Goal: Information Seeking & Learning: Find specific fact

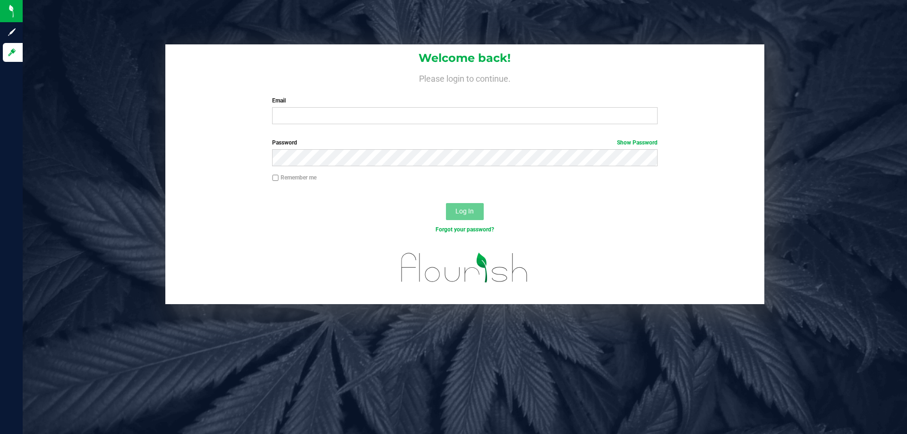
click at [313, 104] on label "Email" at bounding box center [464, 100] width 385 height 8
click at [313, 107] on input "Email" at bounding box center [464, 115] width 385 height 17
type input "COliva-Knauf@liveparallel.com"
click at [446, 203] on button "Log In" at bounding box center [465, 211] width 38 height 17
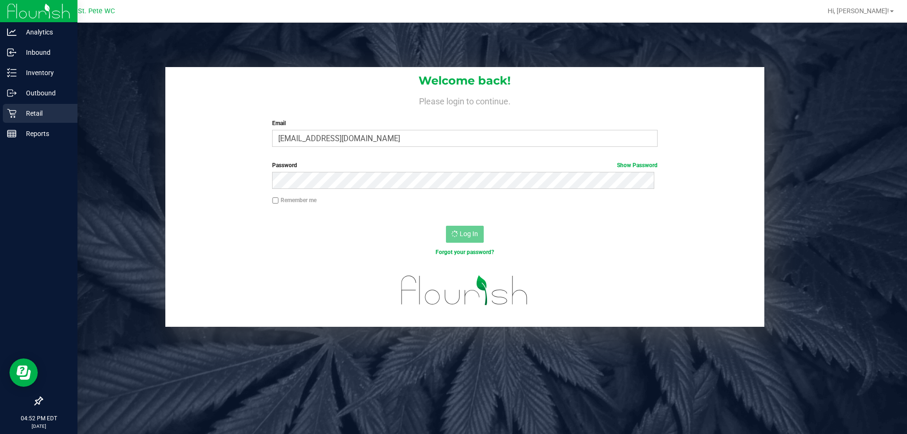
click at [15, 114] on icon at bounding box center [11, 113] width 9 height 9
click at [17, 75] on p "Inventory" at bounding box center [45, 72] width 57 height 11
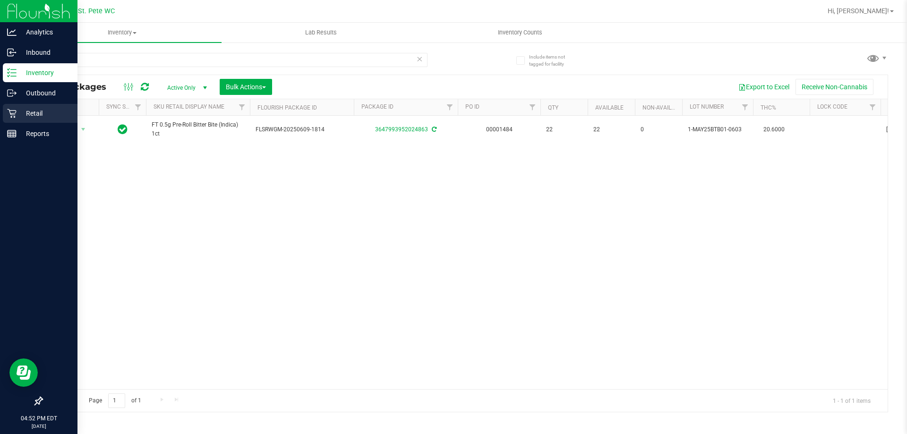
click at [20, 115] on p "Retail" at bounding box center [45, 113] width 57 height 11
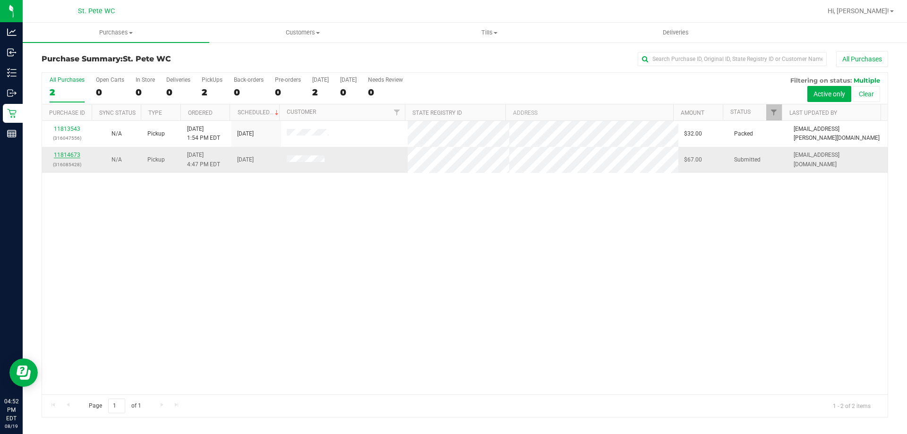
click at [64, 155] on link "11814673" at bounding box center [67, 155] width 26 height 7
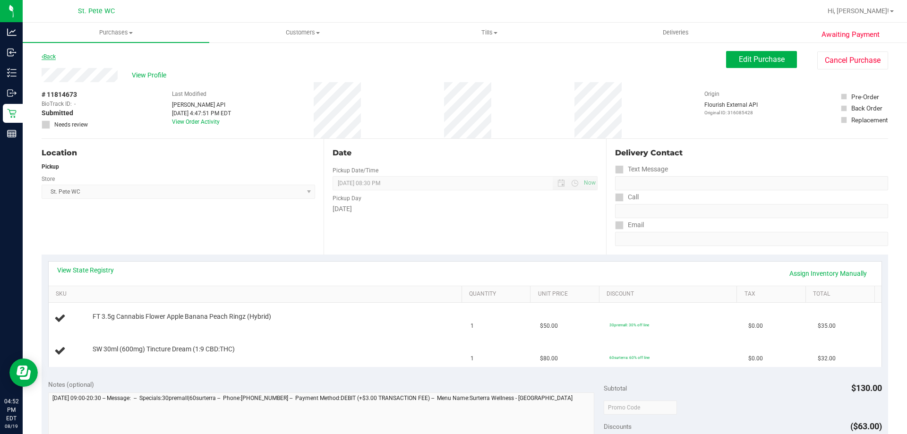
click at [51, 53] on link "Back" at bounding box center [49, 56] width 14 height 7
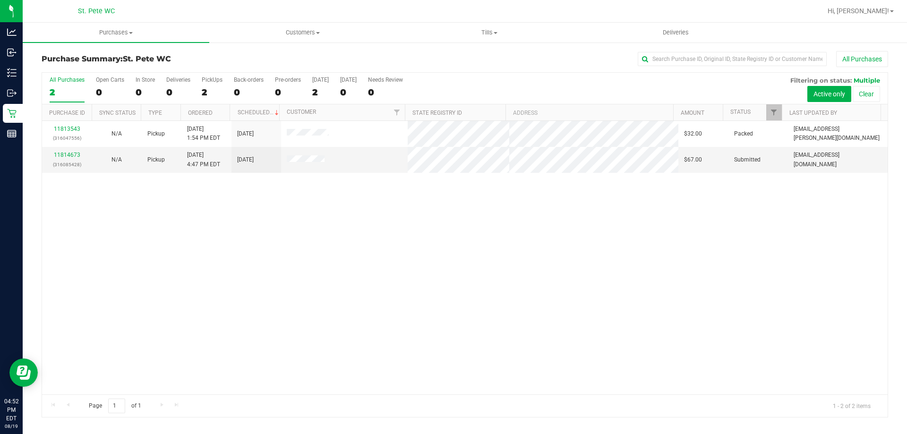
drag, startPoint x: 307, startPoint y: 203, endPoint x: 248, endPoint y: 230, distance: 64.6
click at [248, 230] on div "11813543 (316047556) N/A Pickup [DATE] 1:54 PM EDT 8/19/2025 $32.00 Packed [EMA…" at bounding box center [464, 257] width 845 height 273
click at [232, 263] on div "11813543 (316047556) N/A Pickup [DATE] 1:54 PM EDT 8/19/2025 $32.00 Packed [EMA…" at bounding box center [464, 257] width 845 height 273
click at [104, 29] on span "Purchases" at bounding box center [116, 32] width 187 height 8
click at [61, 83] on span "All purchases" at bounding box center [56, 80] width 67 height 8
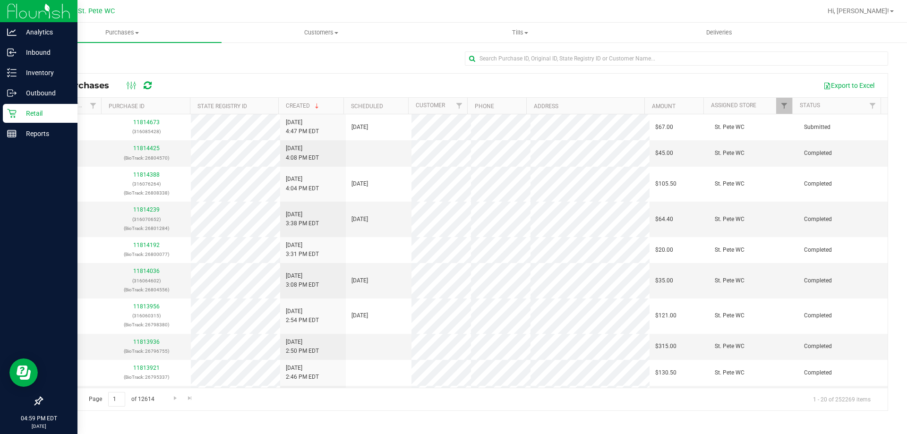
click at [3, 114] on div "Retail" at bounding box center [40, 113] width 75 height 19
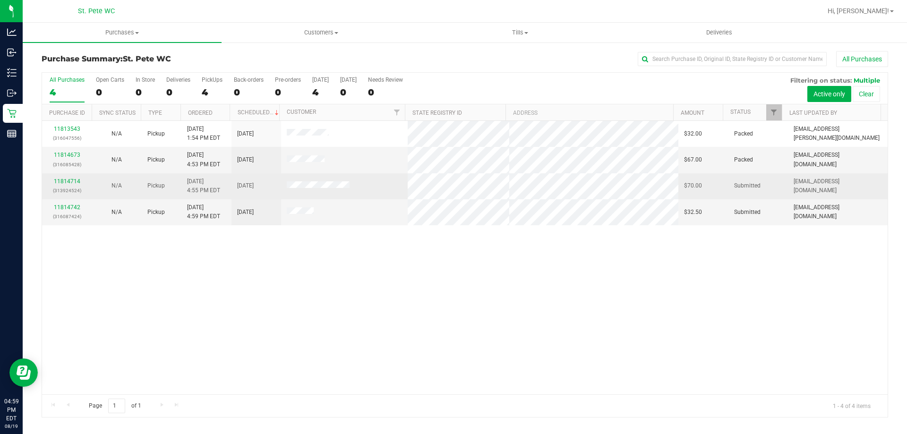
click at [60, 176] on td "11814714 (313924524)" at bounding box center [67, 186] width 50 height 26
click at [64, 183] on link "11814714" at bounding box center [67, 181] width 26 height 7
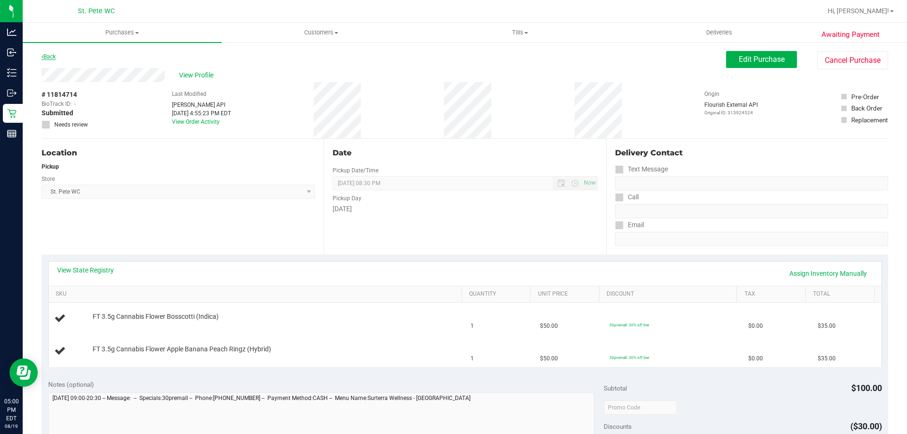
click at [54, 56] on link "Back" at bounding box center [49, 56] width 14 height 7
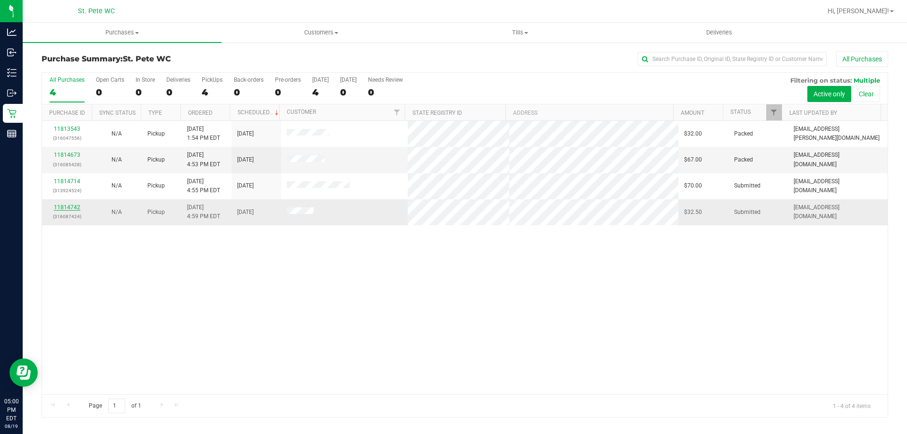
click at [68, 205] on link "11814742" at bounding box center [67, 207] width 26 height 7
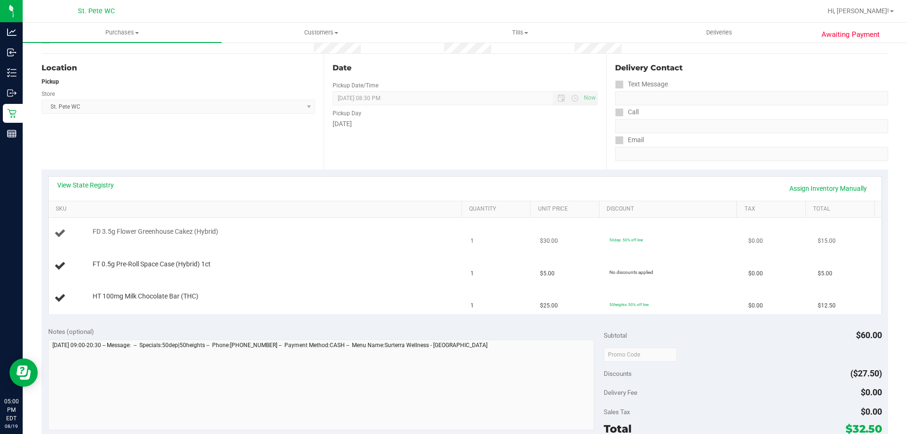
scroll to position [94, 0]
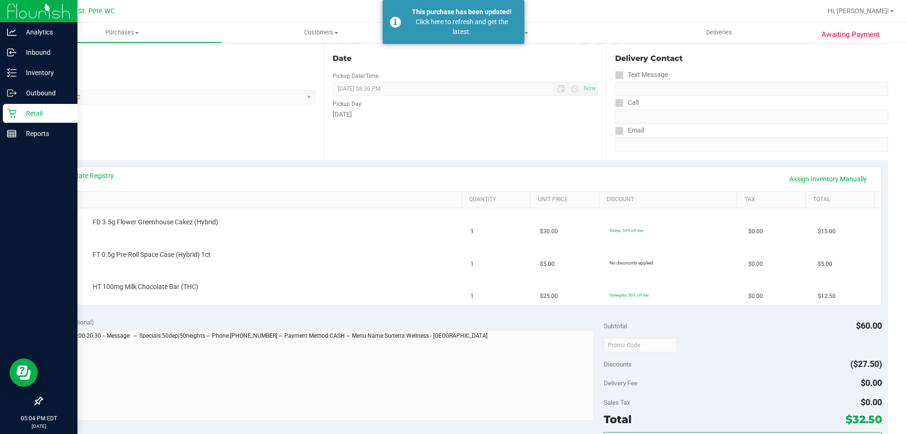
click at [0, 115] on link "Retail" at bounding box center [38, 114] width 77 height 20
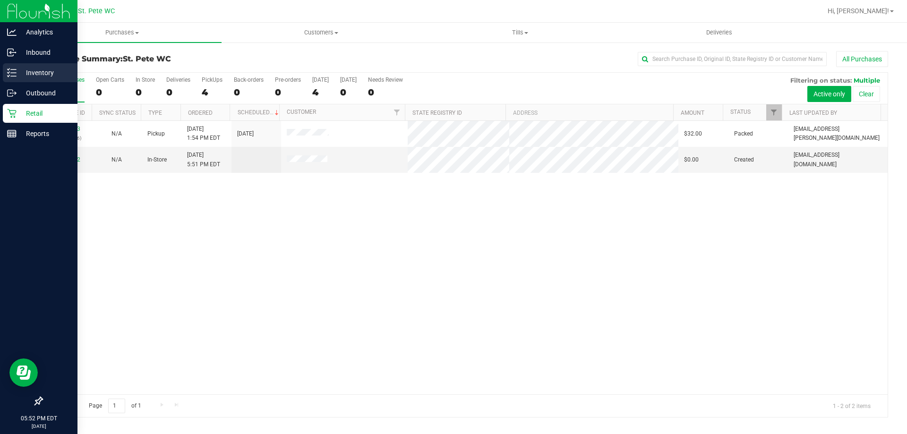
click at [6, 78] on div "Inventory" at bounding box center [40, 72] width 75 height 19
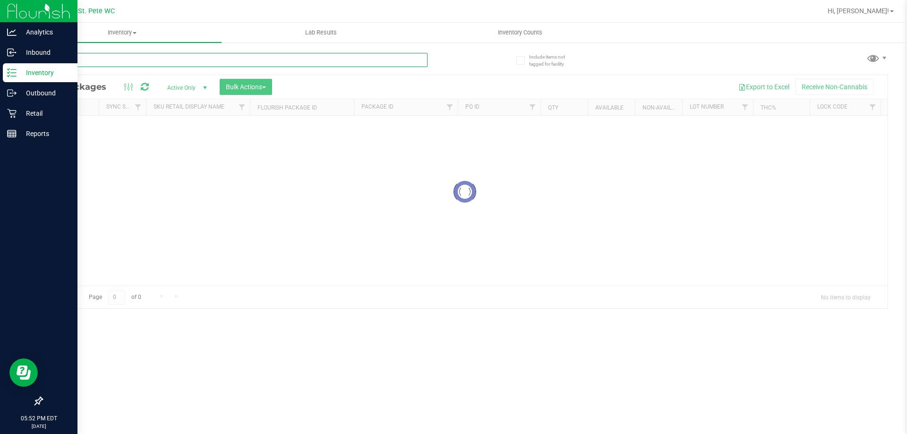
click at [149, 58] on input "text" at bounding box center [235, 60] width 386 height 14
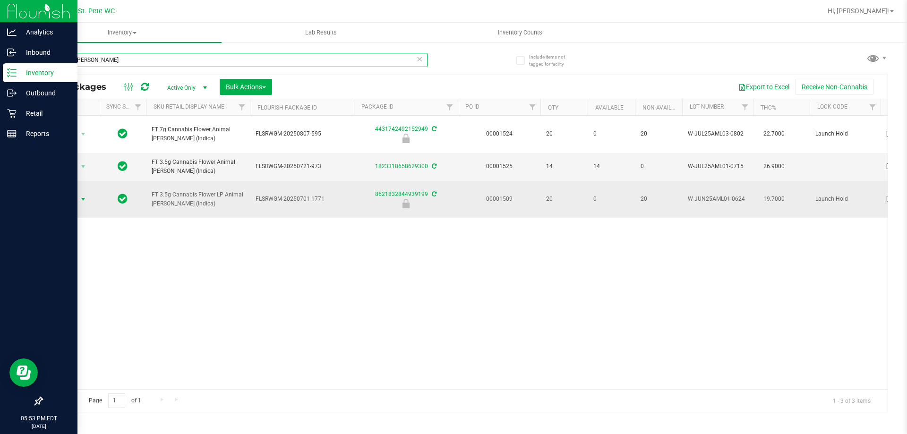
type input "animal [PERSON_NAME]"
click at [73, 193] on span "Action" at bounding box center [63, 199] width 25 height 13
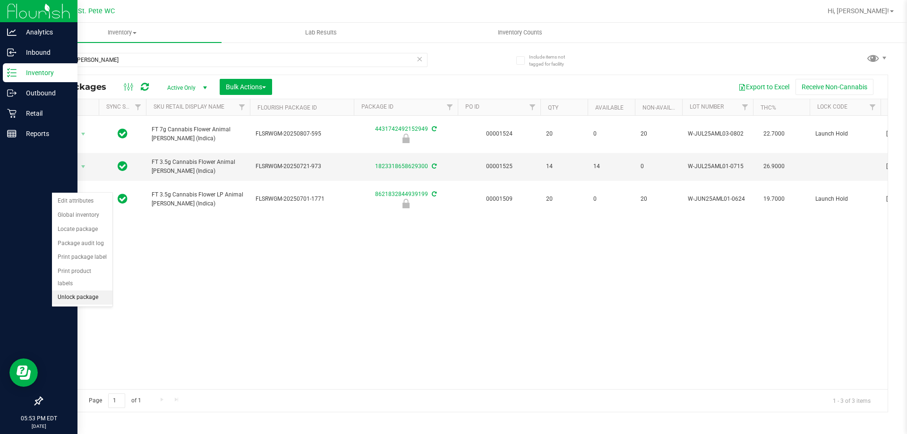
click at [75, 290] on li "Unlock package" at bounding box center [82, 297] width 60 height 14
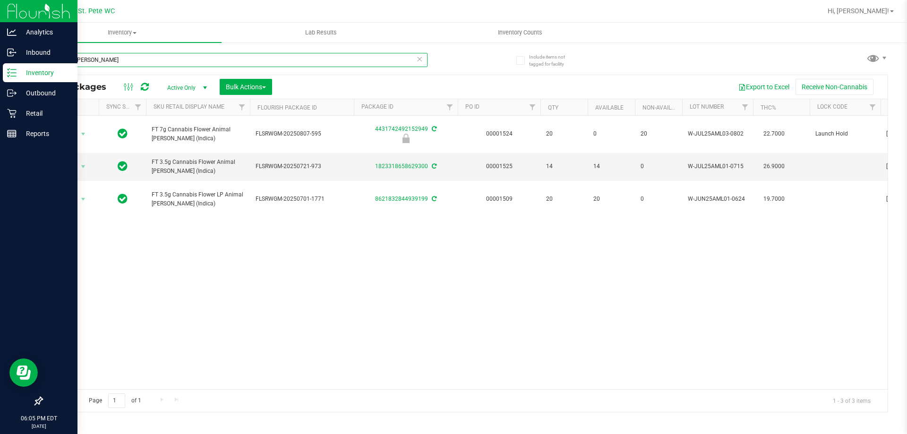
click at [124, 64] on input "animal [PERSON_NAME]" at bounding box center [235, 60] width 386 height 14
click at [125, 65] on input "animal [PERSON_NAME]" at bounding box center [235, 60] width 386 height 14
click at [126, 67] on div "animal [PERSON_NAME]" at bounding box center [235, 64] width 386 height 22
click at [129, 57] on input "animal [PERSON_NAME]" at bounding box center [235, 60] width 386 height 14
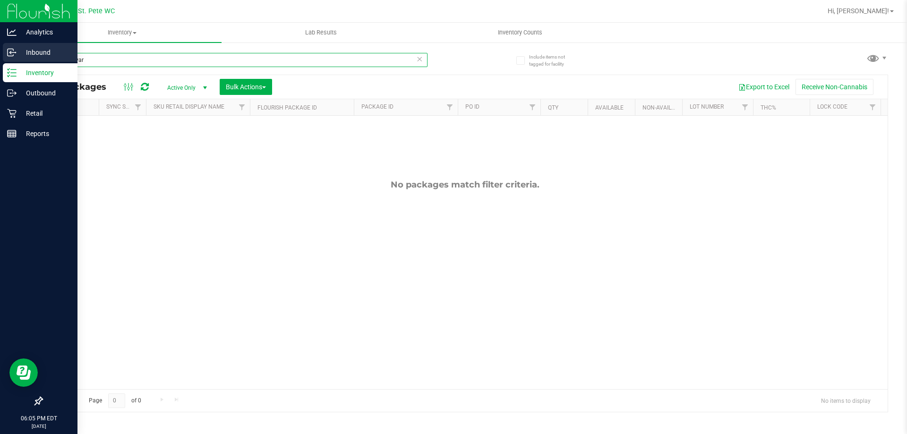
drag, startPoint x: 90, startPoint y: 58, endPoint x: 7, endPoint y: 48, distance: 84.2
click at [7, 48] on div "Analytics Inbound Inventory Outbound Retail Reports 06:05 PM EDT [DATE] 08/19 S…" at bounding box center [453, 217] width 907 height 434
type input "var"
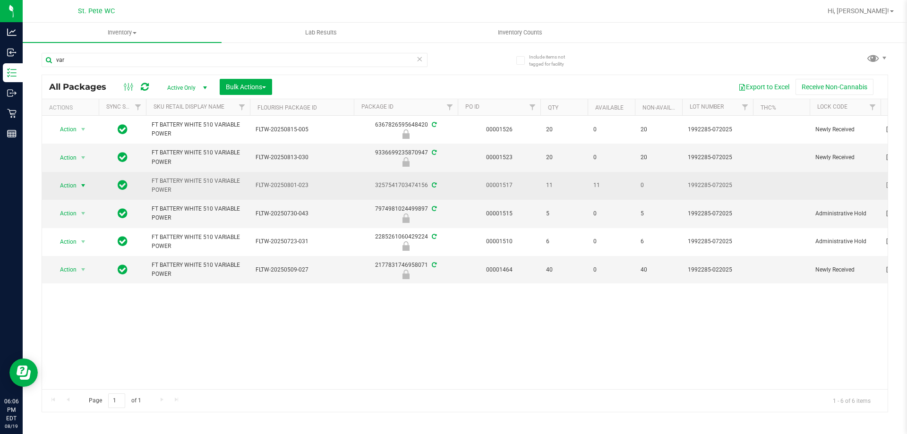
click at [70, 182] on span "Action" at bounding box center [63, 185] width 25 height 13
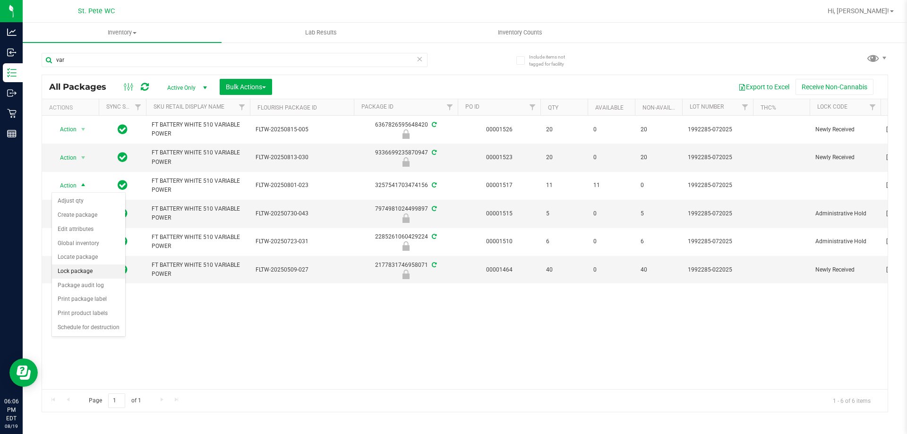
click at [80, 274] on li "Lock package" at bounding box center [88, 271] width 73 height 14
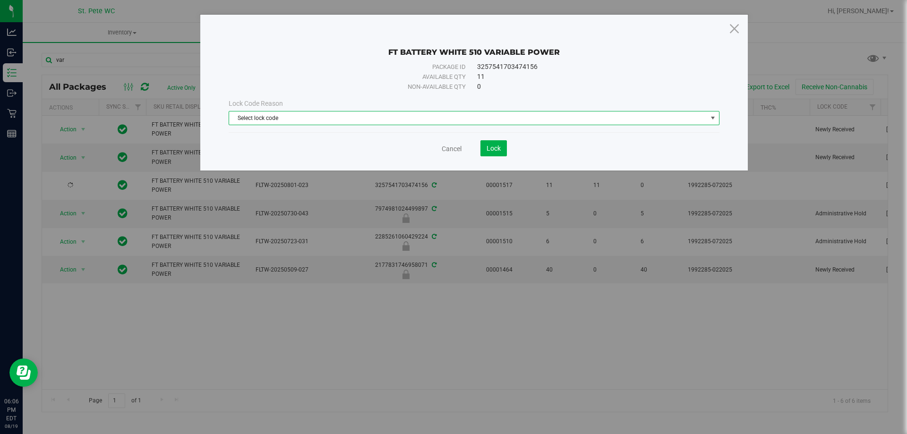
click at [296, 119] on span "Select lock code" at bounding box center [468, 117] width 478 height 13
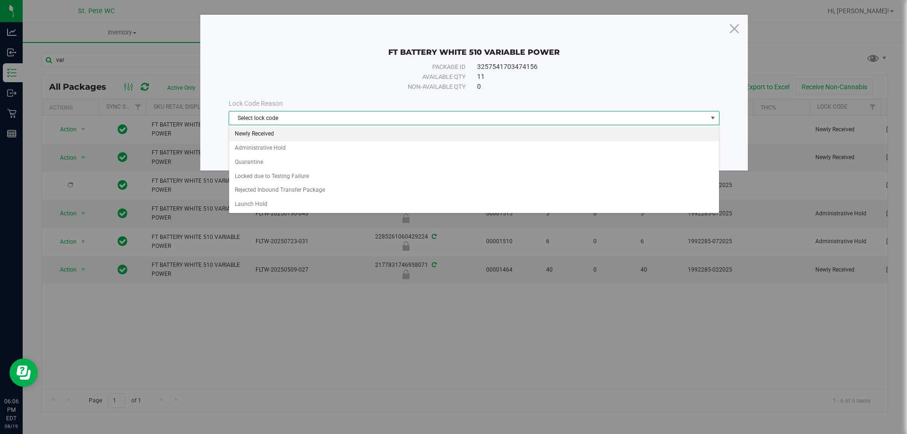
click at [306, 135] on li "Newly Received" at bounding box center [474, 134] width 490 height 14
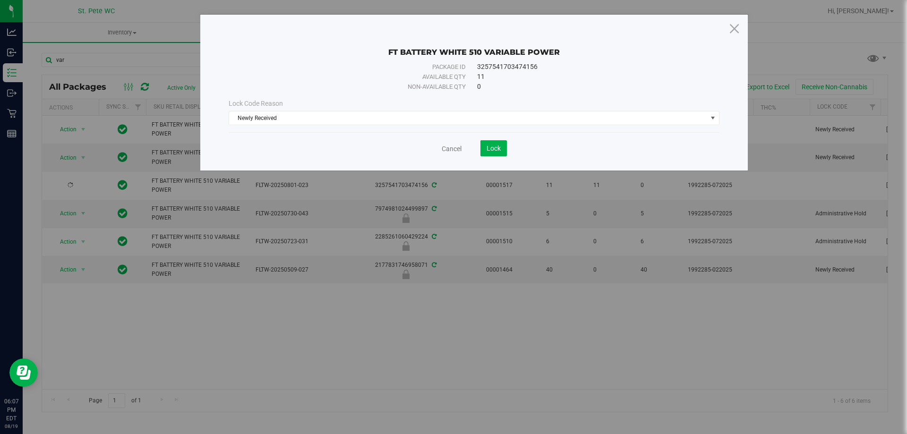
click at [493, 158] on div "FT BATTERY WHITE 510 VARIABLE POWER Package ID 3257541703474156 Available qty 1…" at bounding box center [473, 93] width 547 height 156
click at [493, 154] on button "Lock" at bounding box center [493, 148] width 26 height 16
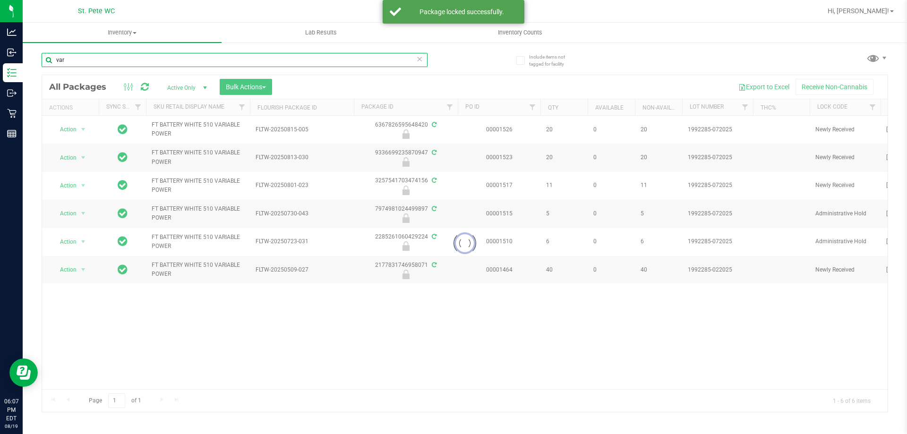
click at [170, 59] on input "var" at bounding box center [235, 60] width 386 height 14
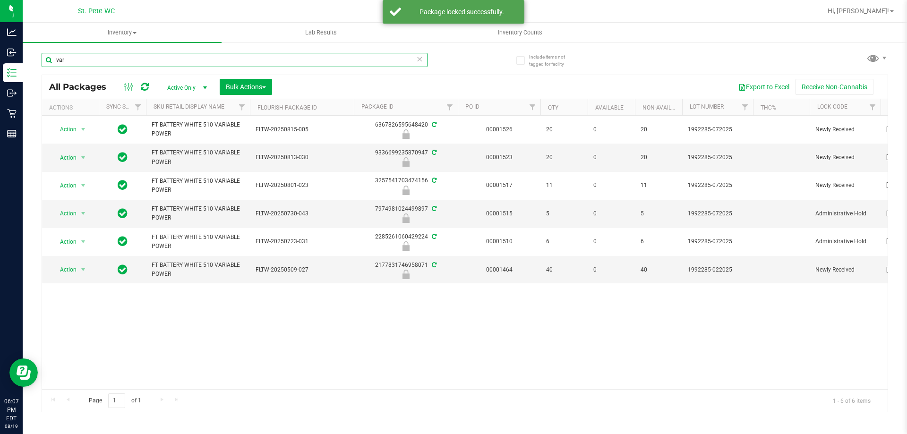
click at [170, 59] on input "var" at bounding box center [235, 60] width 386 height 14
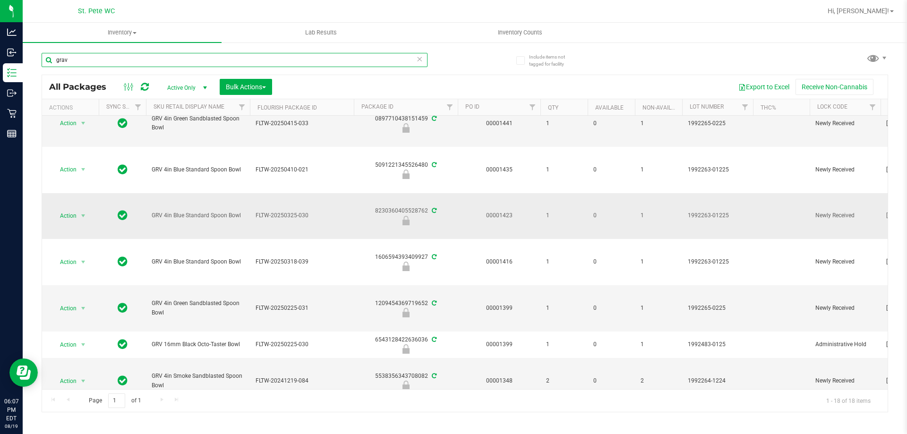
scroll to position [447, 0]
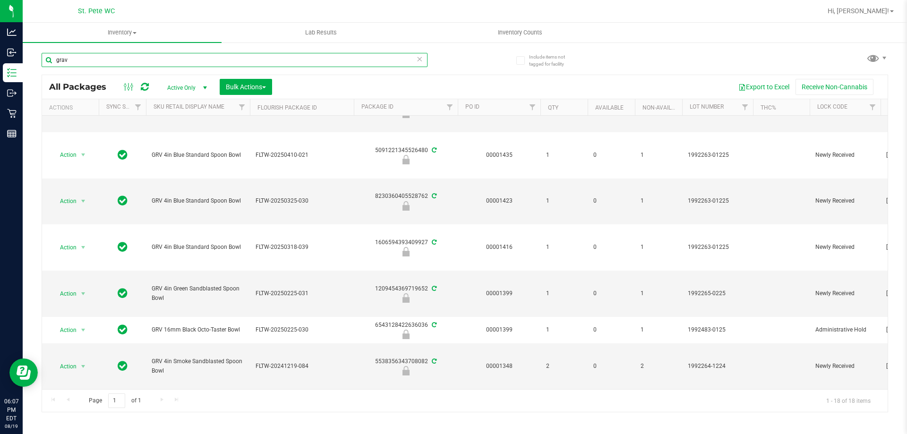
click at [239, 59] on input "grav" at bounding box center [235, 60] width 386 height 14
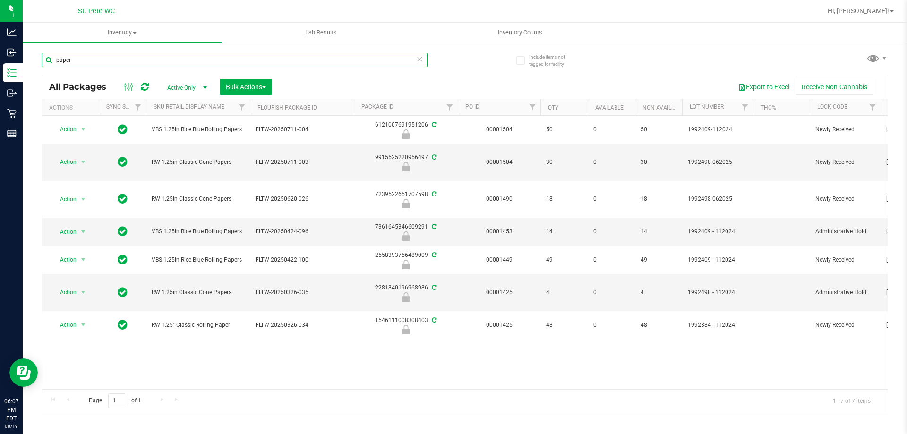
click at [255, 59] on input "paper" at bounding box center [235, 60] width 386 height 14
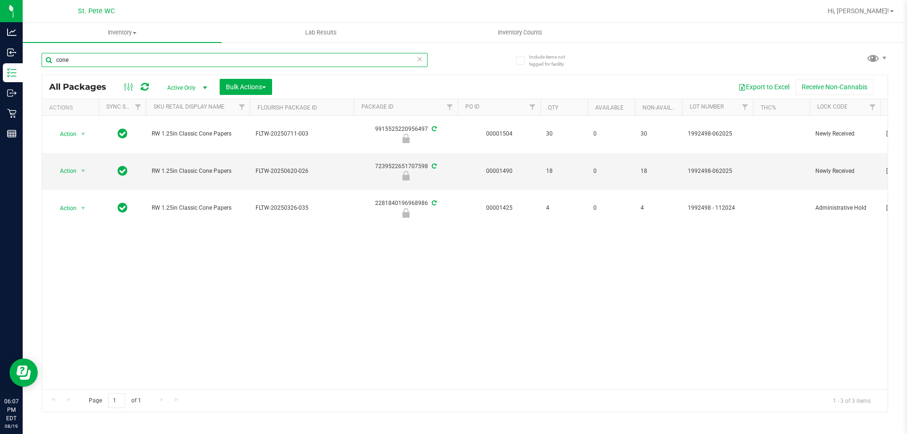
click at [258, 61] on input "cone" at bounding box center [235, 60] width 386 height 14
click at [258, 59] on input "cone" at bounding box center [235, 60] width 386 height 14
type input "bic"
click at [266, 60] on input "bic" at bounding box center [235, 60] width 386 height 14
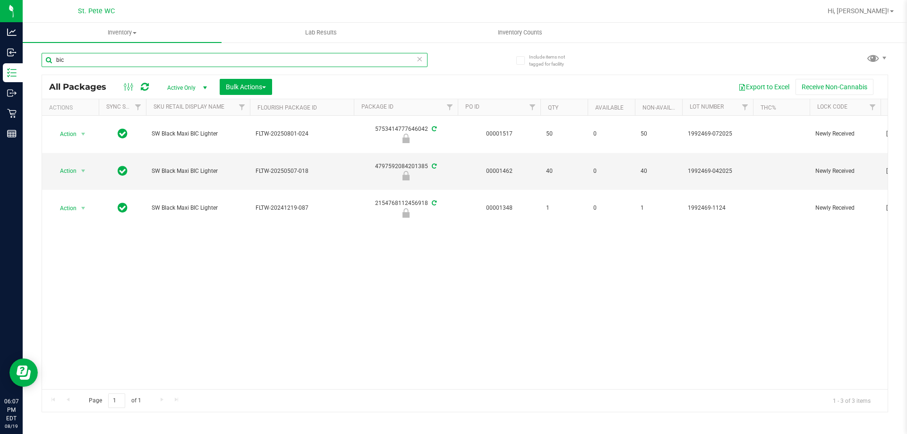
click at [266, 60] on input "bic" at bounding box center [235, 60] width 386 height 14
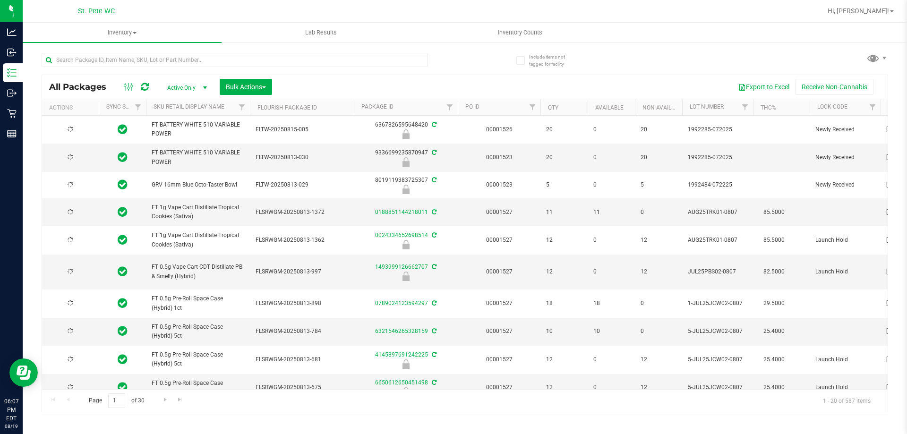
type input "[DATE]"
click at [781, 85] on button "Export to Excel" at bounding box center [763, 87] width 63 height 16
click at [457, 399] on div "Page 1 of 30 1 - 20 of 587 items" at bounding box center [464, 400] width 845 height 23
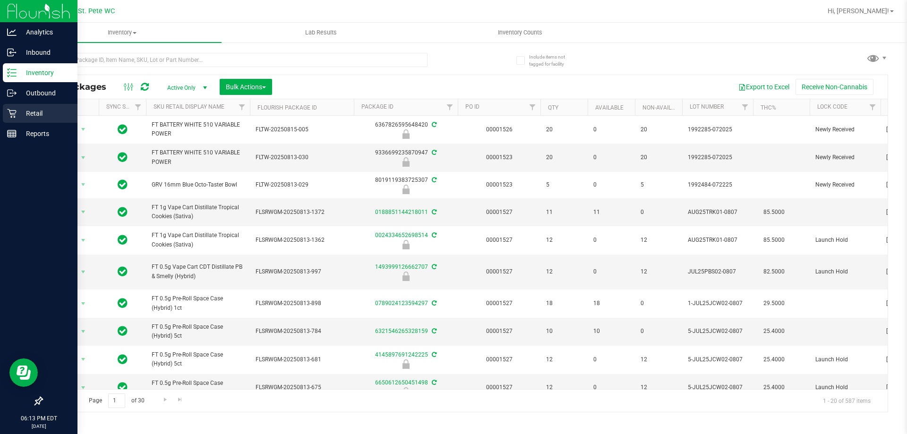
click at [17, 111] on p "Retail" at bounding box center [45, 113] width 57 height 11
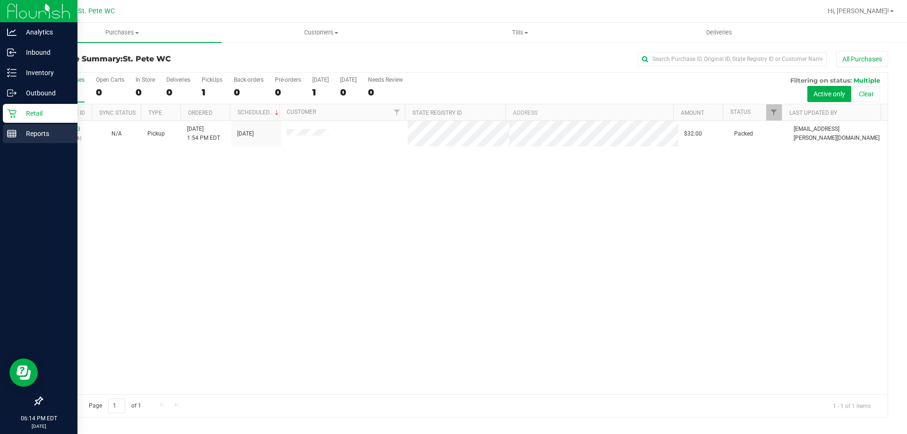
click at [11, 134] on icon at bounding box center [11, 133] width 9 height 9
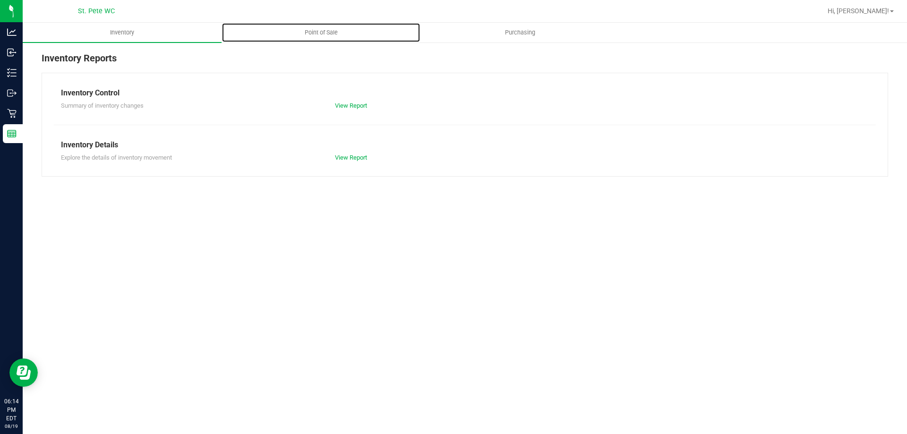
click at [338, 37] on uib-tab-heading "Point of Sale" at bounding box center [321, 32] width 198 height 19
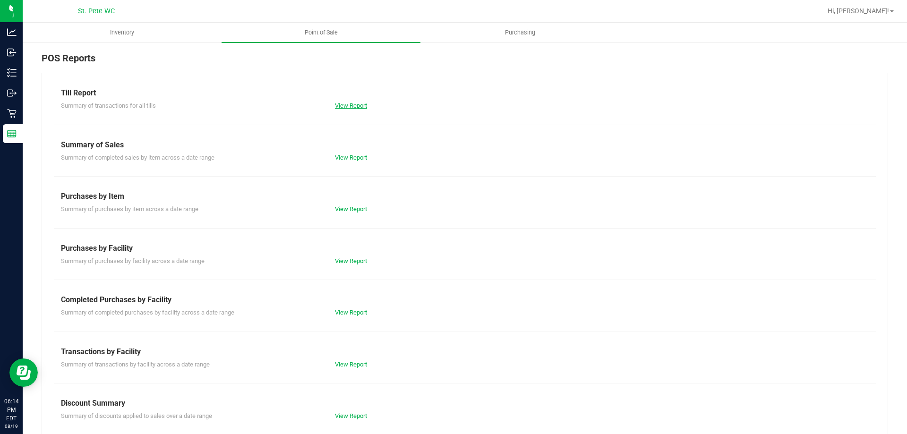
click at [362, 103] on link "View Report" at bounding box center [351, 105] width 32 height 7
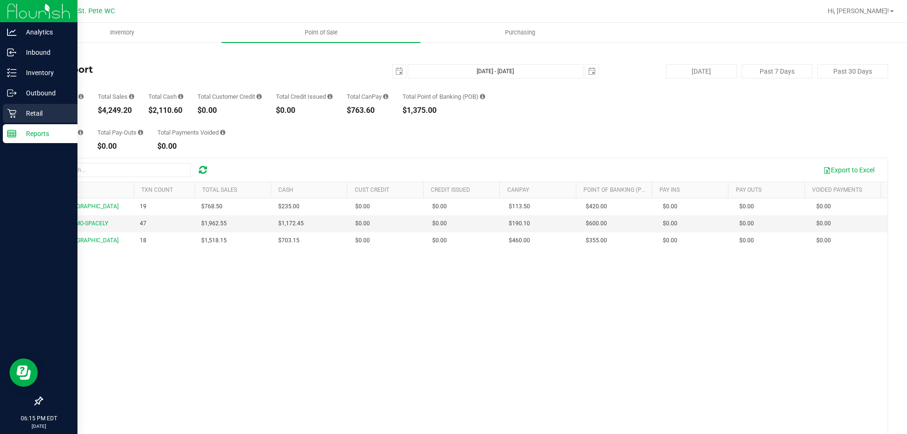
click at [11, 113] on icon at bounding box center [11, 113] width 9 height 9
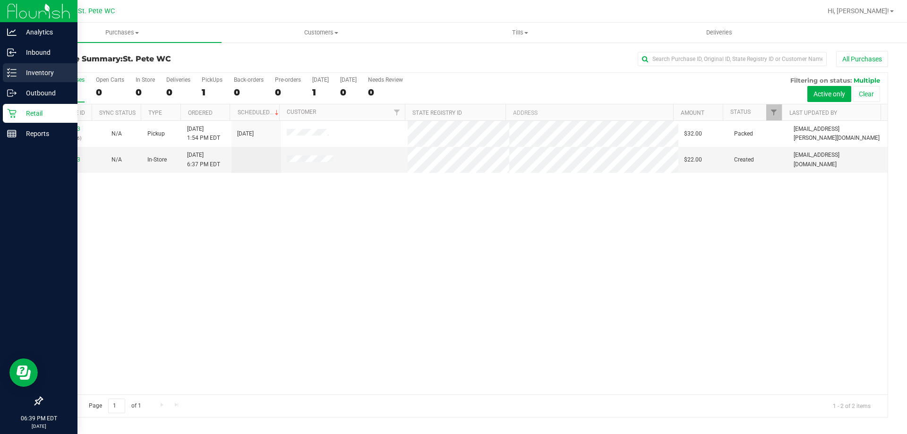
click at [19, 72] on p "Inventory" at bounding box center [45, 72] width 57 height 11
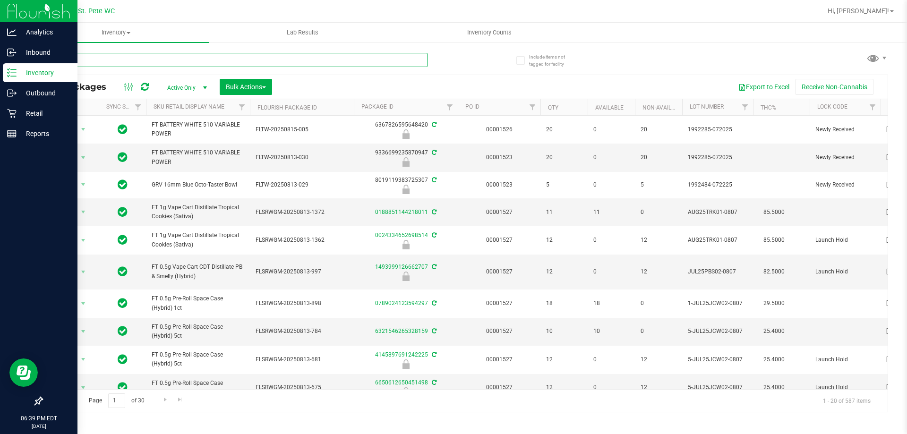
click at [90, 61] on input "text" at bounding box center [235, 60] width 386 height 14
click at [178, 59] on input "fso" at bounding box center [235, 60] width 386 height 14
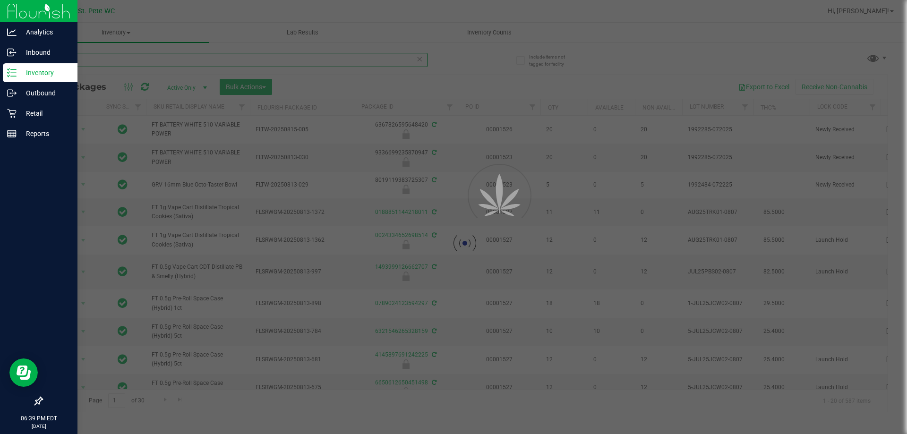
type input "fso"
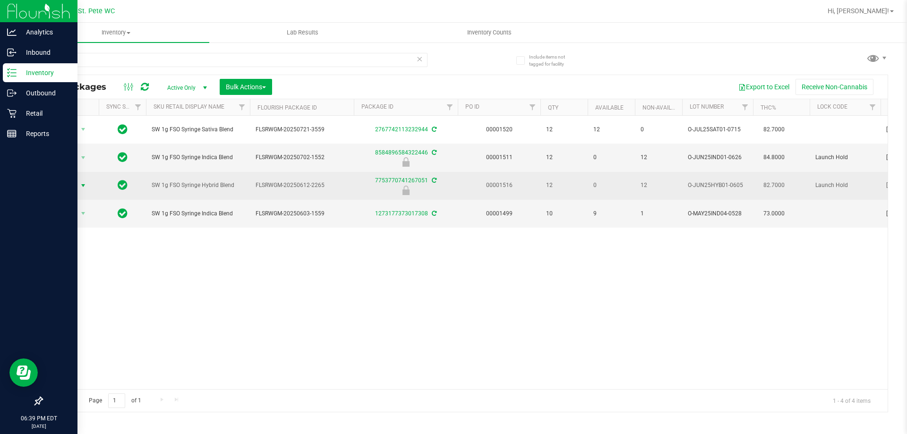
click at [82, 185] on span "select" at bounding box center [83, 186] width 8 height 8
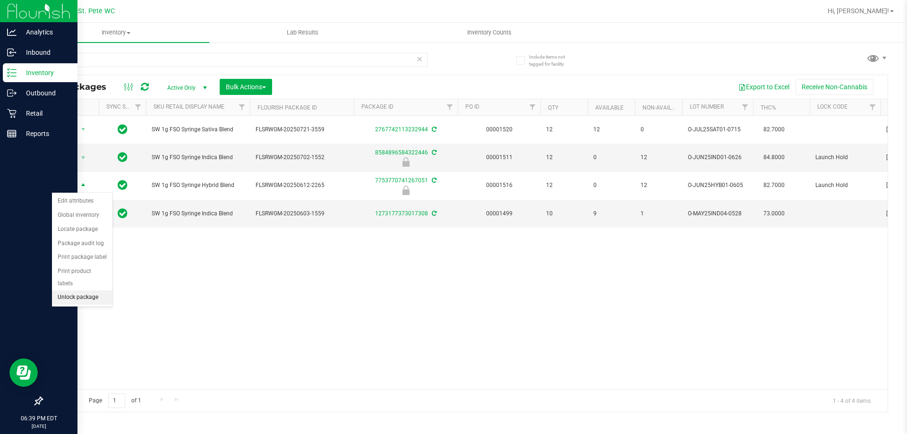
click at [78, 290] on li "Unlock package" at bounding box center [82, 297] width 60 height 14
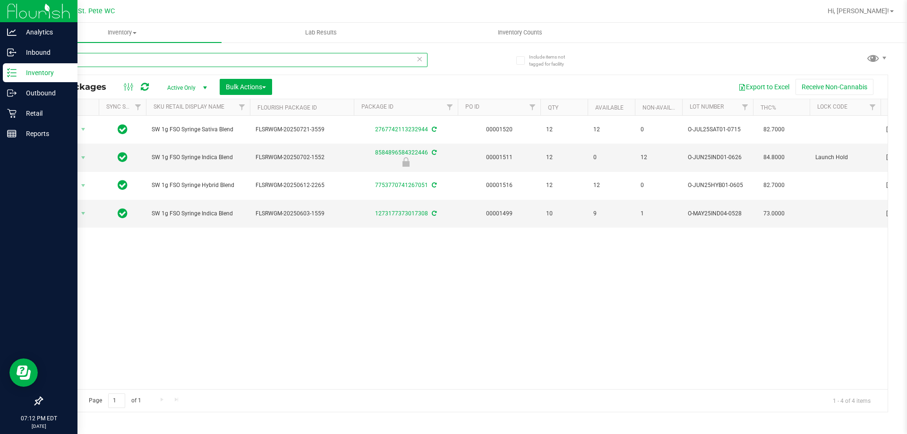
click at [94, 66] on input "fso" at bounding box center [235, 60] width 386 height 14
click at [94, 65] on input "fso" at bounding box center [235, 60] width 386 height 14
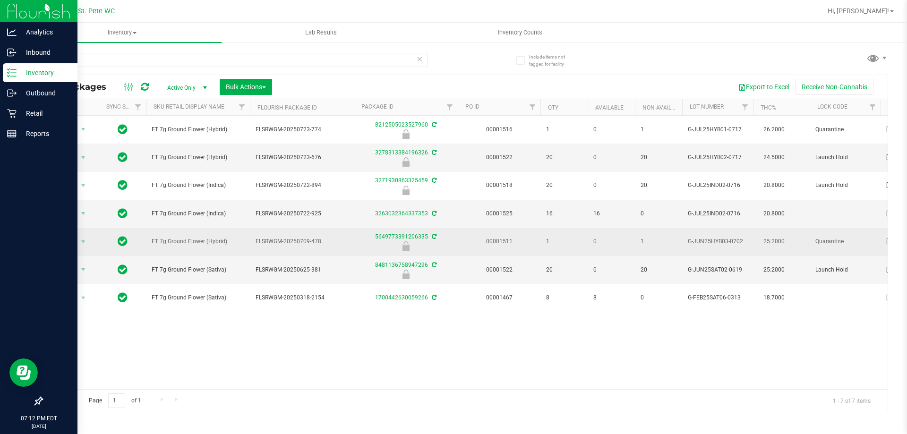
drag, startPoint x: 231, startPoint y: 245, endPoint x: 144, endPoint y: 243, distance: 86.9
click at [144, 243] on tr "Action Action Edit attributes Global inventory Locate package Package audit log…" at bounding box center [900, 242] width 1716 height 28
copy tr "FT 7g Ground Flower (Hybrid)"
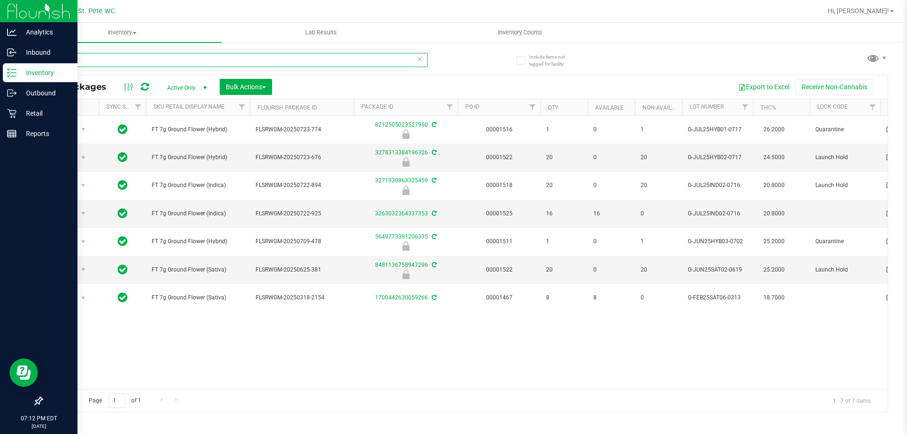
click at [118, 63] on input "ground" at bounding box center [235, 60] width 386 height 14
paste input "FT 7g Ground Flower (Hybrid)"
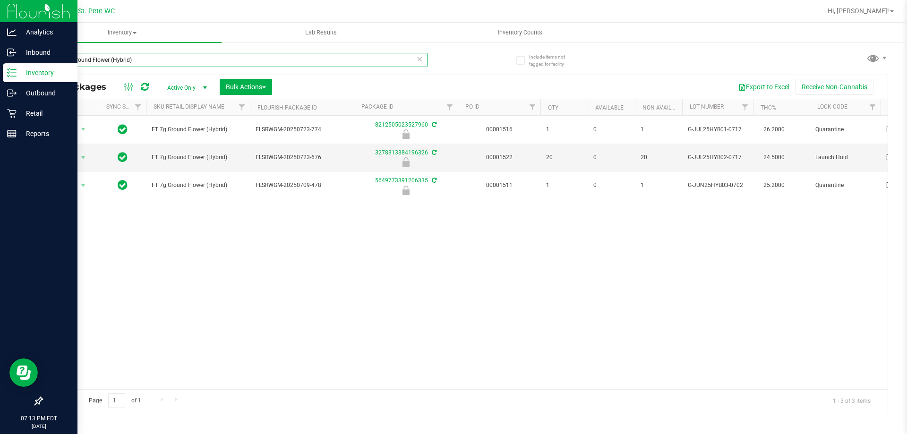
click at [62, 62] on input "FT 7g Ground Flower (Hybrid)" at bounding box center [235, 60] width 386 height 14
type input "FT 7g Ground Flower (Hybrid)"
click at [135, 301] on div "Action Action Edit attributes Global inventory Locate package Package audit log…" at bounding box center [464, 252] width 845 height 273
click at [12, 113] on icon at bounding box center [11, 113] width 9 height 9
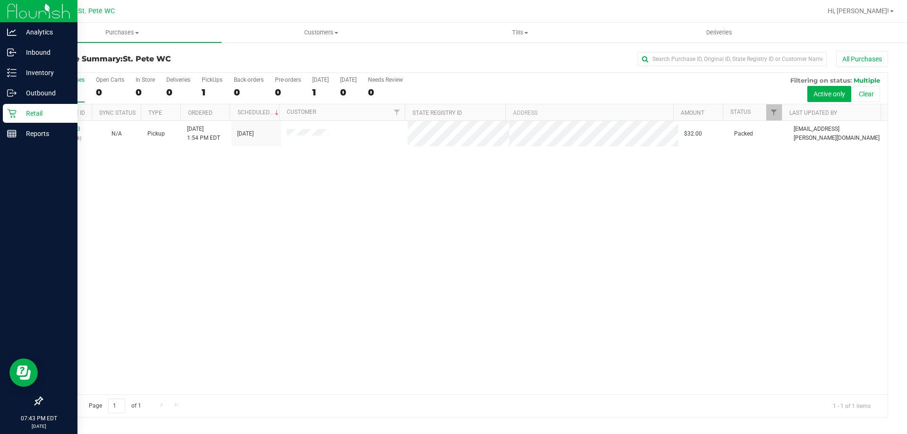
click at [586, 351] on div "11813543 (316047556) N/A Pickup [DATE] 1:54 PM EDT 8/19/2025 $32.00 Packed [EMA…" at bounding box center [464, 257] width 845 height 273
click at [32, 125] on div "Reports" at bounding box center [40, 133] width 75 height 19
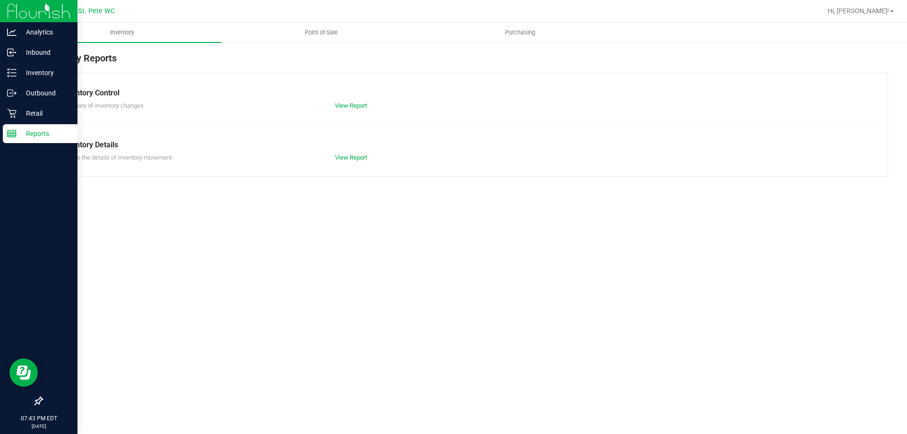
click at [324, 22] on nav "St. [PERSON_NAME] WC Hi, [PERSON_NAME]!" at bounding box center [465, 11] width 884 height 23
click at [324, 27] on uib-tab-heading "Point of Sale" at bounding box center [321, 32] width 198 height 19
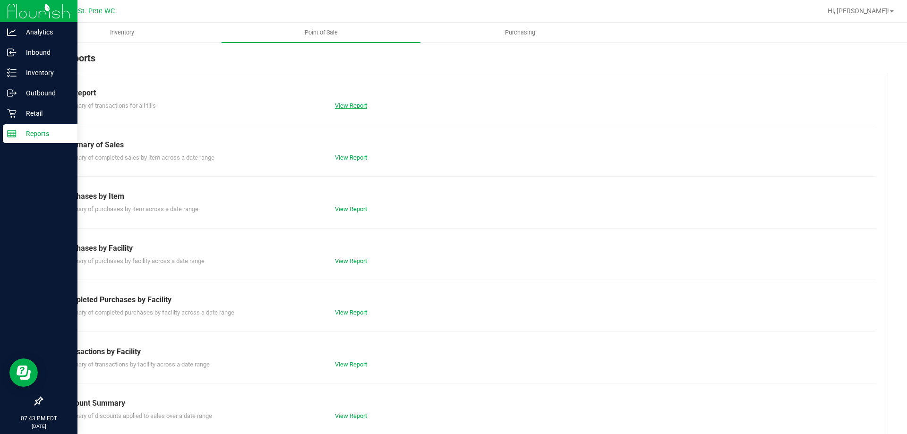
click at [350, 106] on link "View Report" at bounding box center [351, 105] width 32 height 7
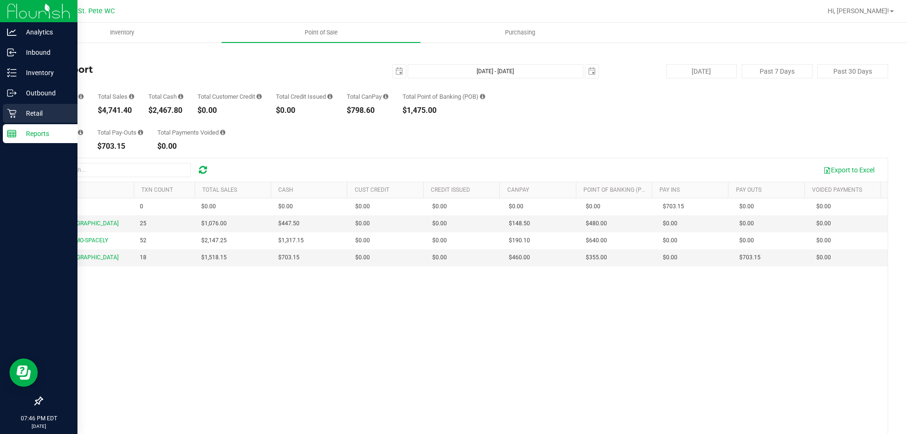
click at [15, 111] on icon at bounding box center [11, 113] width 9 height 9
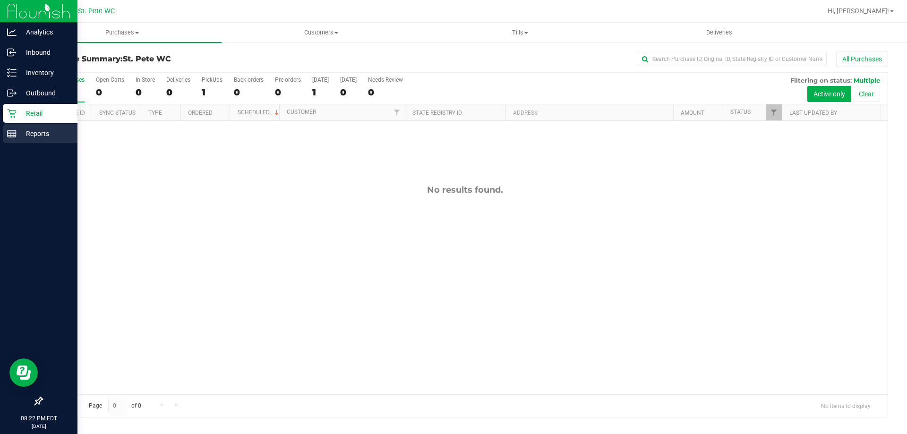
click at [13, 138] on div "Reports" at bounding box center [40, 133] width 75 height 19
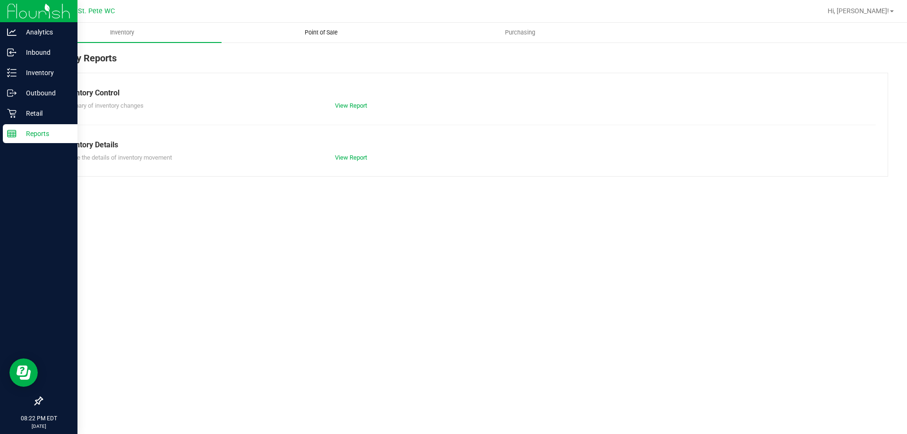
click at [322, 36] on span "Point of Sale" at bounding box center [321, 32] width 59 height 8
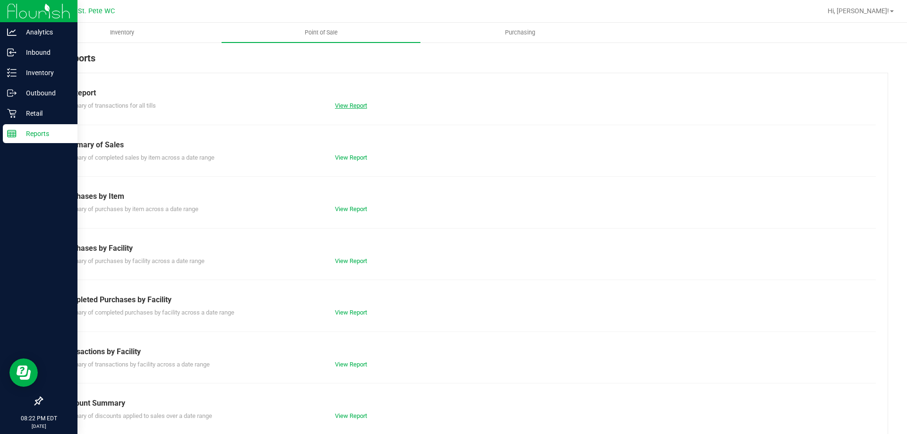
click at [336, 107] on link "View Report" at bounding box center [351, 105] width 32 height 7
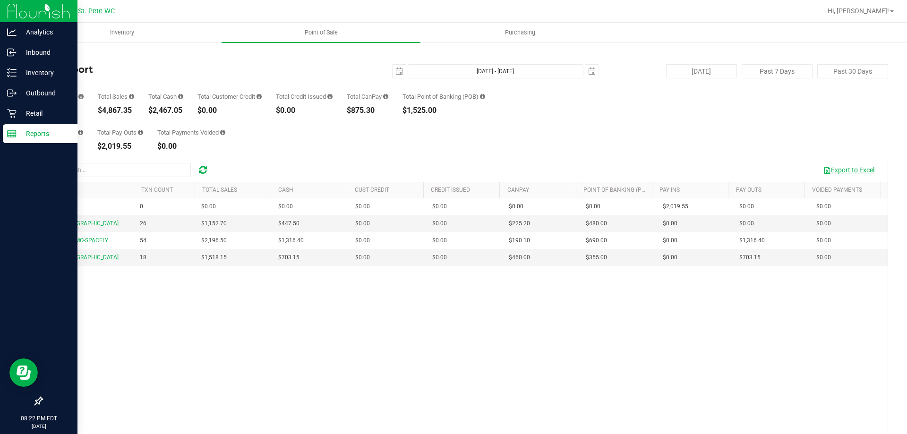
click at [844, 171] on button "Export to Excel" at bounding box center [848, 170] width 63 height 16
drag, startPoint x: 133, startPoint y: 110, endPoint x: 102, endPoint y: 111, distance: 31.6
click at [102, 111] on div "$4,867.35" at bounding box center [116, 111] width 36 height 8
copy div "4,867.35"
click at [397, 70] on span "select" at bounding box center [399, 72] width 8 height 8
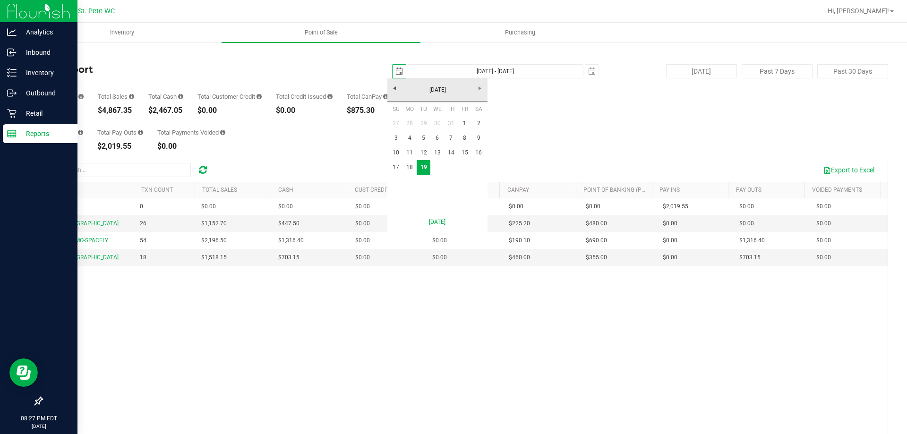
scroll to position [0, 24]
click at [412, 161] on link "18" at bounding box center [410, 167] width 14 height 15
type input "[DATE]"
type input "[DATE] - [DATE]"
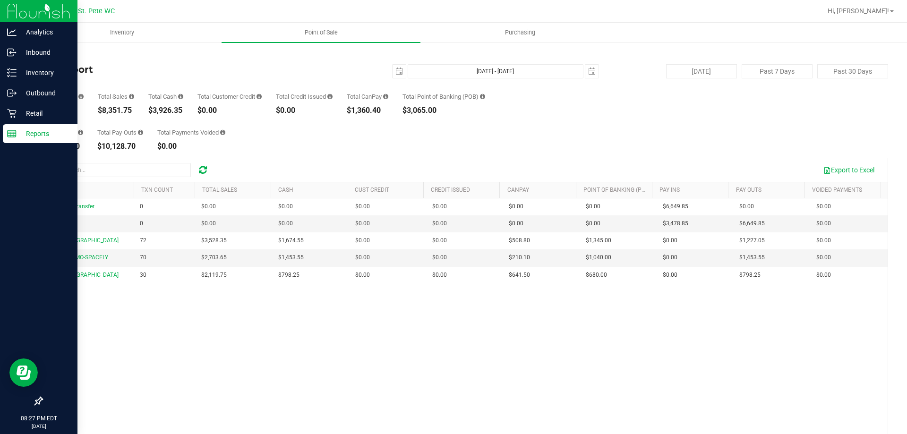
drag, startPoint x: 134, startPoint y: 109, endPoint x: 102, endPoint y: 109, distance: 31.6
click at [102, 109] on div "Transactions 172 Total Sales $8,351.75 Total Cash $3,926.35 Total Customer Cred…" at bounding box center [465, 96] width 846 height 36
copy div "8,351.75"
click at [398, 71] on span "select" at bounding box center [399, 72] width 8 height 8
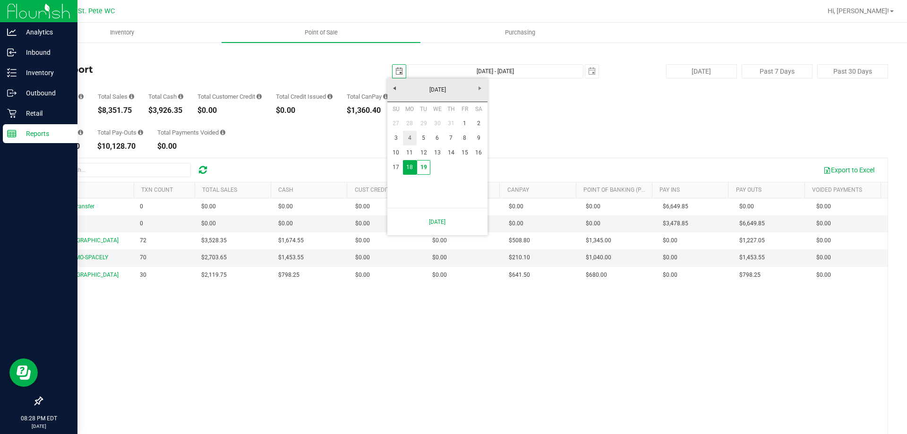
click at [408, 138] on link "4" at bounding box center [410, 138] width 14 height 15
type input "[DATE]"
type input "[DATE] - [DATE]"
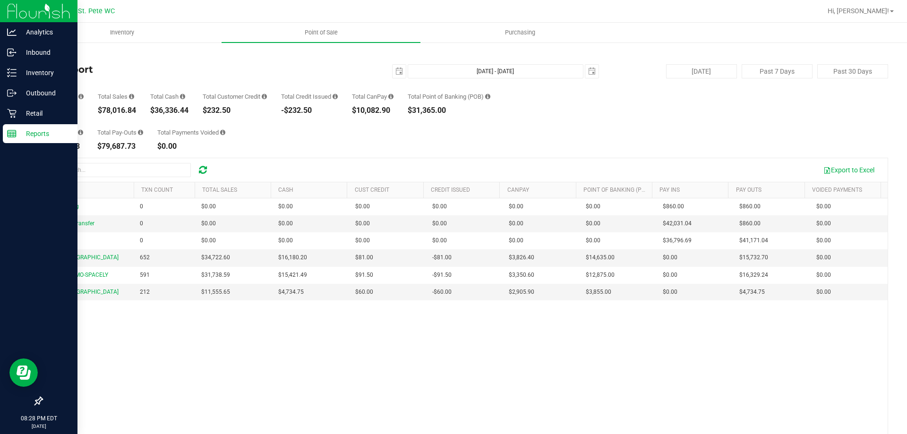
drag, startPoint x: 136, startPoint y: 110, endPoint x: 101, endPoint y: 108, distance: 34.6
click at [101, 108] on div "$78,016.84" at bounding box center [117, 111] width 38 height 8
copy div "78,016.84"
click at [395, 71] on span "select" at bounding box center [399, 72] width 8 height 8
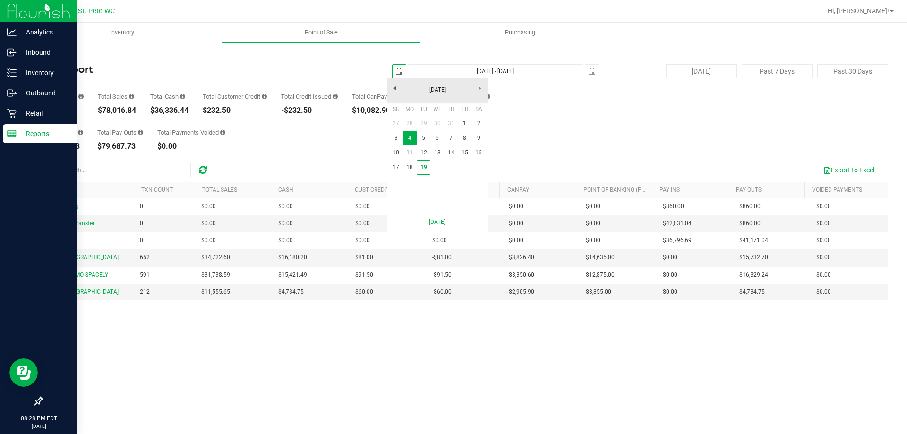
scroll to position [0, 24]
click at [423, 166] on link "19" at bounding box center [423, 167] width 14 height 15
type input "[DATE]"
type input "[DATE] - [DATE]"
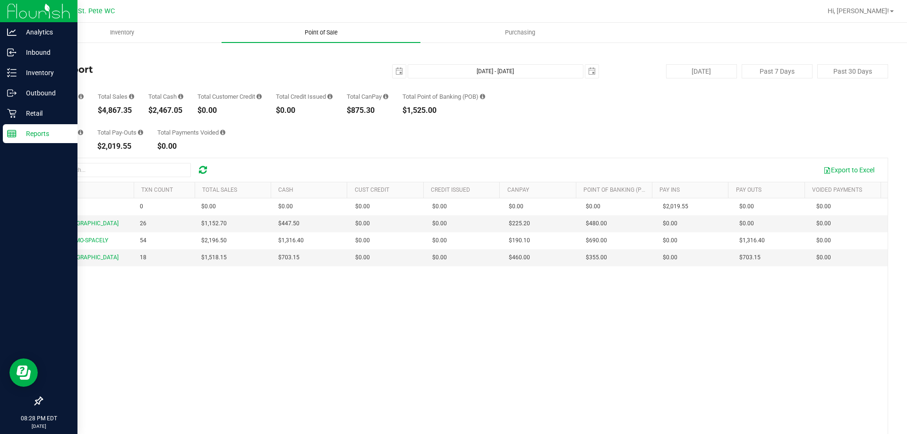
click at [331, 31] on span "Point of Sale" at bounding box center [321, 32] width 59 height 8
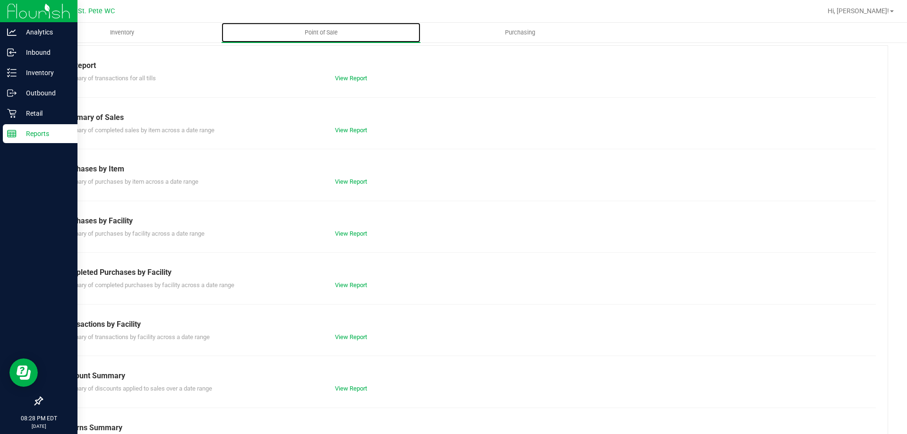
scroll to position [62, 0]
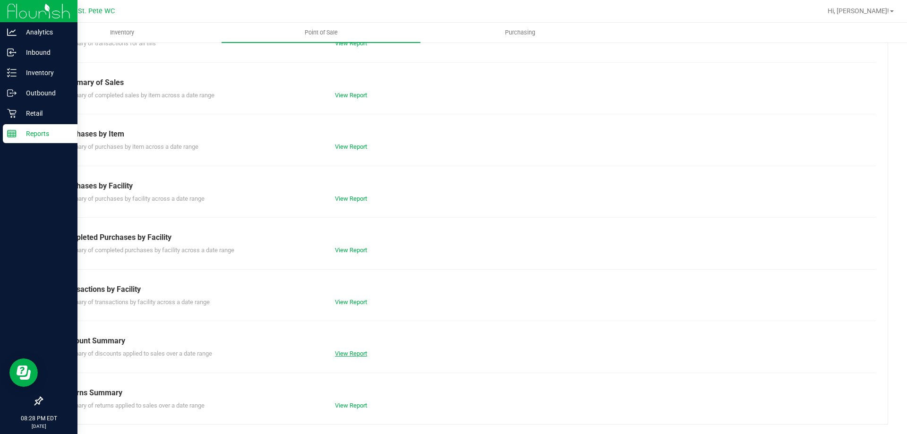
click at [360, 353] on link "View Report" at bounding box center [351, 353] width 32 height 7
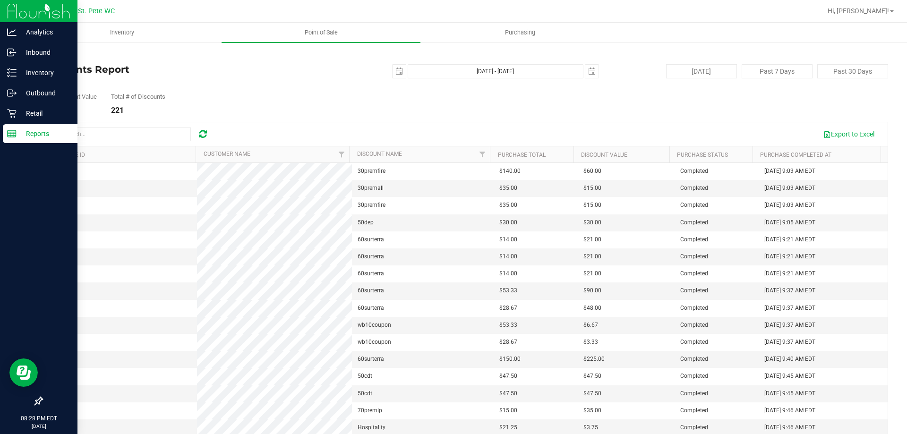
drag, startPoint x: 77, startPoint y: 110, endPoint x: 47, endPoint y: 112, distance: 30.3
click at [47, 112] on div "$5,507.65" at bounding box center [69, 111] width 55 height 8
copy div "5,507.65"
